Goal: Task Accomplishment & Management: Use online tool/utility

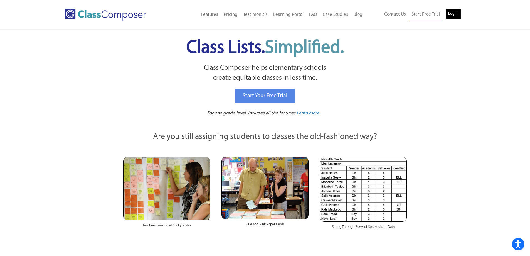
click at [454, 16] on link "Log In" at bounding box center [453, 13] width 16 height 11
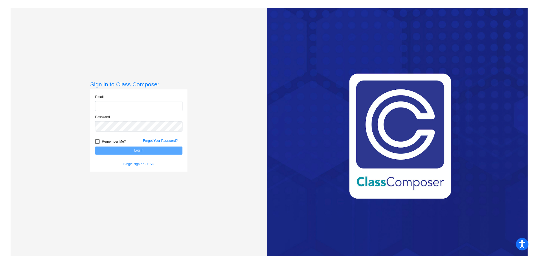
type input "[PERSON_NAME][EMAIL_ADDRESS][PERSON_NAME][DOMAIN_NAME]"
click at [142, 147] on button "Log In" at bounding box center [138, 150] width 87 height 8
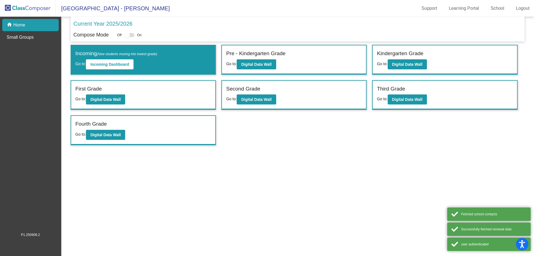
click at [147, 149] on mat-sidenav-content "Current Year 2025/2026 Compose Mode Off On Incoming (New students moving into l…" at bounding box center [297, 136] width 473 height 239
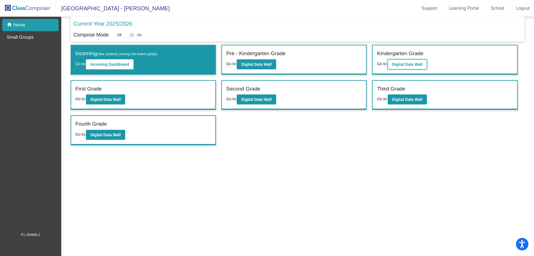
click at [397, 63] on b "Digital Data Wall" at bounding box center [407, 64] width 30 height 4
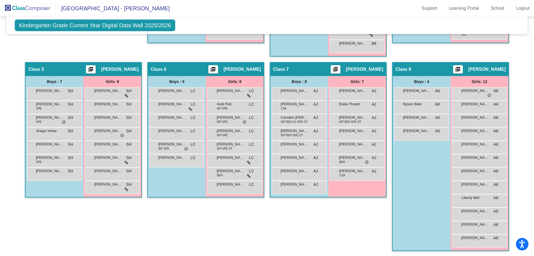
scroll to position [309, 0]
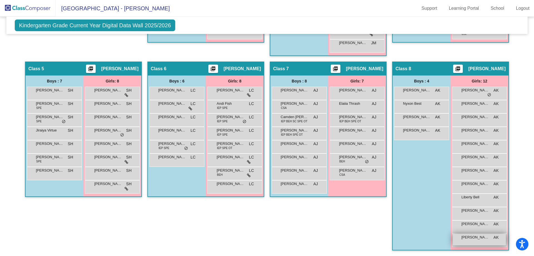
click at [462, 238] on span "[PERSON_NAME]" at bounding box center [475, 237] width 28 height 6
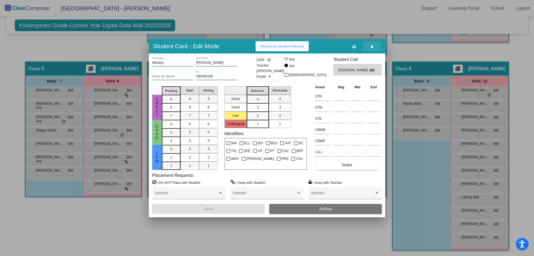
click at [373, 48] on icon "button" at bounding box center [371, 46] width 3 height 4
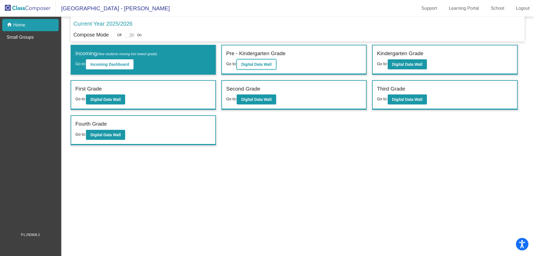
click at [264, 66] on b "Digital Data Wall" at bounding box center [256, 64] width 30 height 4
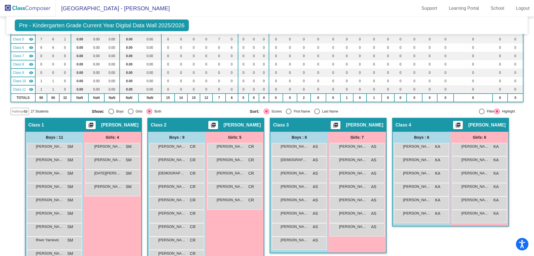
scroll to position [167, 0]
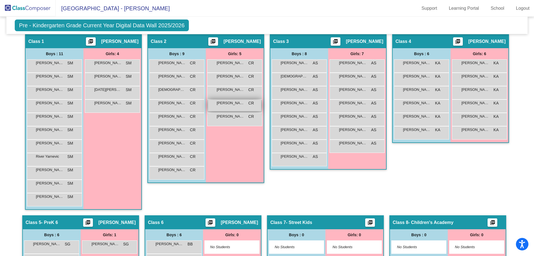
click at [217, 107] on div "[PERSON_NAME] CR lock do_not_disturb_alt" at bounding box center [234, 105] width 53 height 11
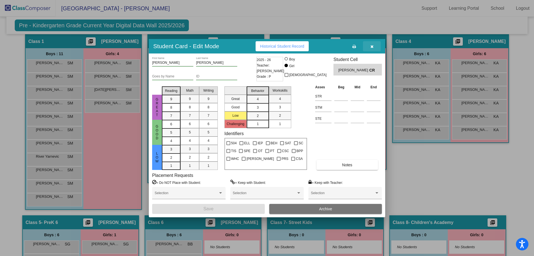
click at [369, 45] on button "button" at bounding box center [372, 46] width 18 height 10
